Goal: Task Accomplishment & Management: Use online tool/utility

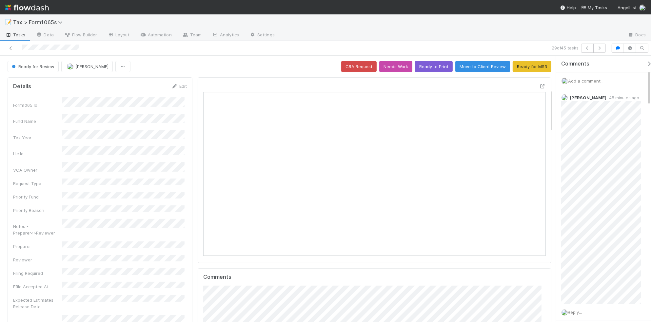
scroll to position [205, 0]
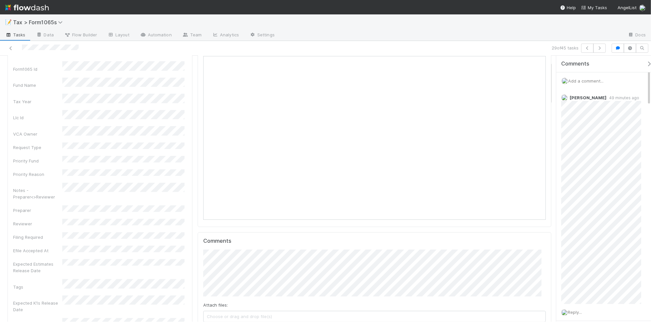
drag, startPoint x: 551, startPoint y: 91, endPoint x: 546, endPoint y: 101, distance: 11.4
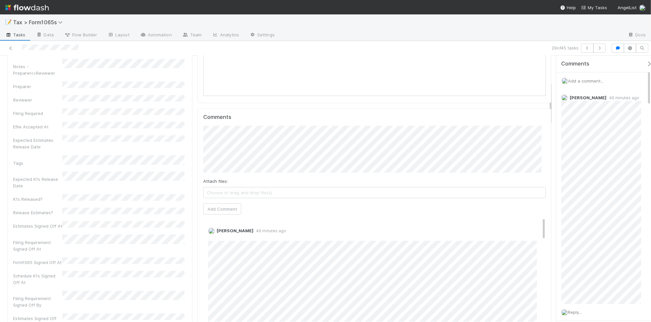
scroll to position [161, 0]
drag, startPoint x: 327, startPoint y: 146, endPoint x: 235, endPoint y: 146, distance: 91.7
click at [235, 146] on div "https://docs.google.com/spreadsheets/d/1elTx3cKRUKbsfm7oeF5yrYyg1JDB0zIfSZ5DHEH…" at bounding box center [292, 150] width 118 height 31
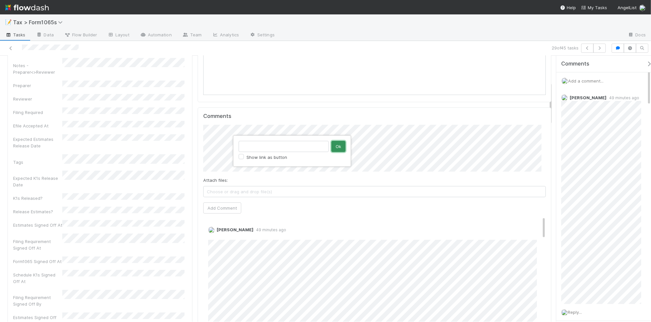
click at [338, 144] on button "Ok" at bounding box center [338, 146] width 14 height 11
click at [214, 208] on button "Add Comment" at bounding box center [222, 207] width 38 height 11
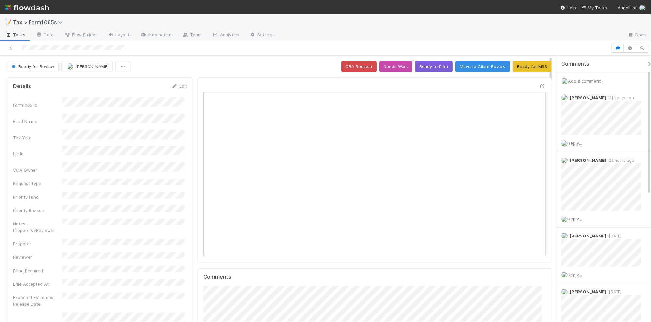
click at [168, 116] on div "Fund Name" at bounding box center [100, 119] width 174 height 11
copy div
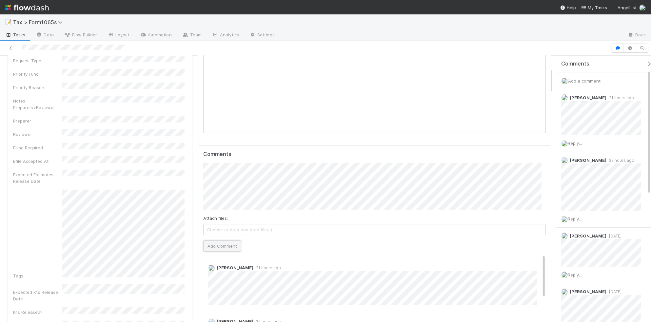
click at [226, 246] on button "Add Comment" at bounding box center [222, 245] width 38 height 11
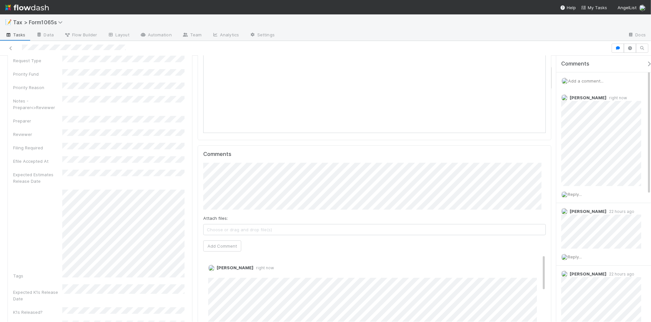
scroll to position [0, 0]
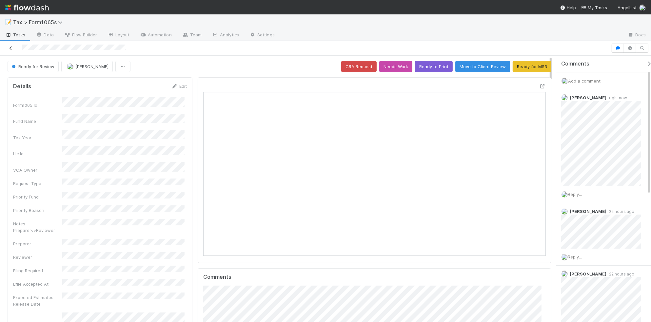
click at [10, 49] on icon at bounding box center [11, 48] width 7 height 4
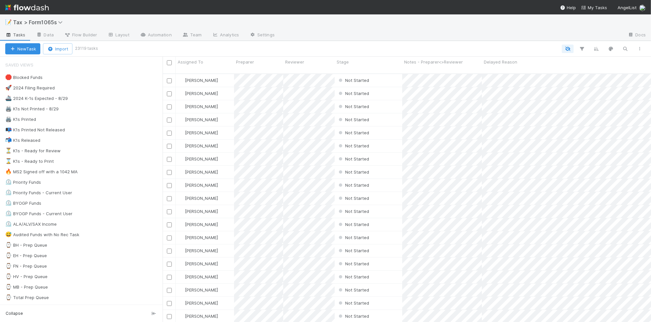
scroll to position [247, 482]
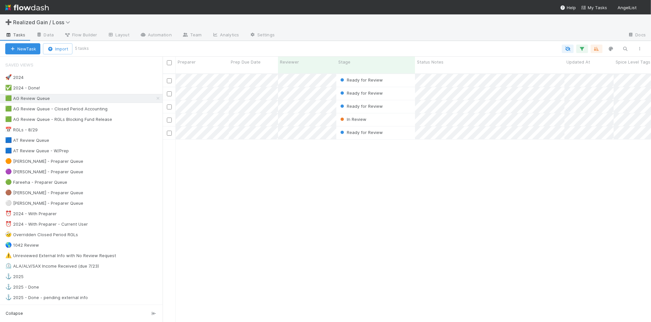
scroll to position [247, 482]
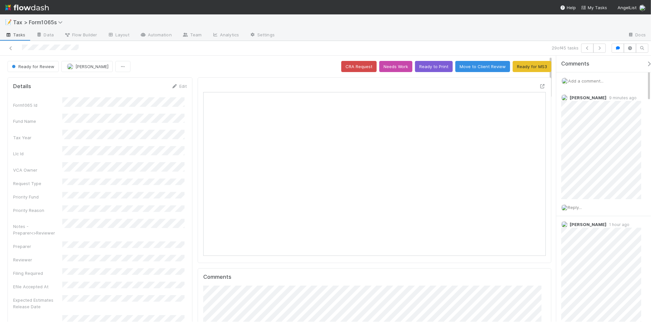
scroll to position [127, 332]
click at [395, 68] on button "Needs Work" at bounding box center [395, 66] width 33 height 11
